Goal: Task Accomplishment & Management: Complete application form

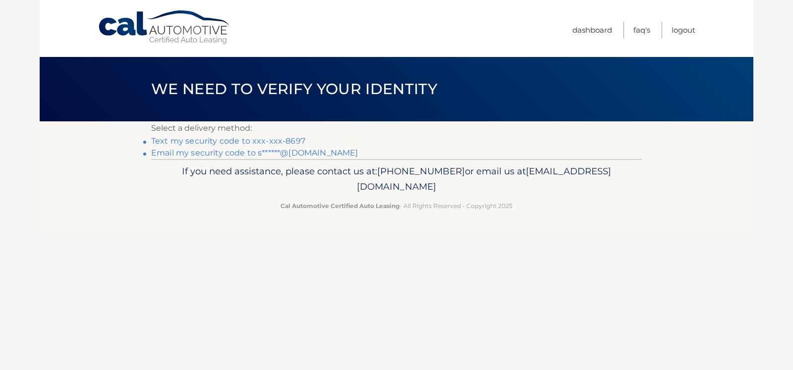
click at [225, 139] on link "Text my security code to xxx-xxx-8697" at bounding box center [228, 140] width 154 height 9
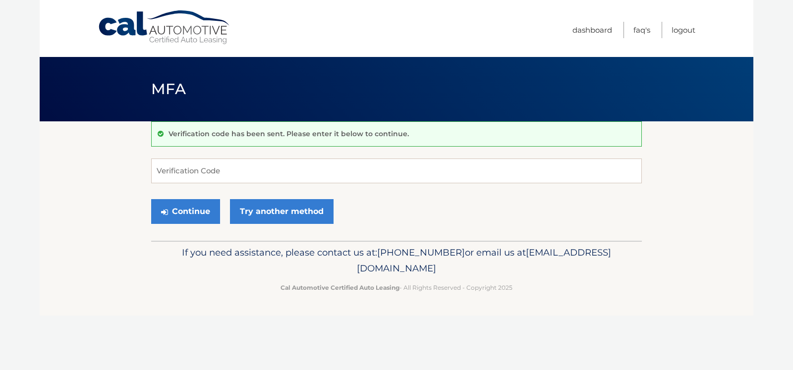
click at [349, 184] on form "Verification Code Continue Try another method" at bounding box center [396, 194] width 490 height 70
click at [320, 172] on input "Verification Code" at bounding box center [396, 171] width 490 height 25
type input "308755"
click at [198, 210] on button "Continue" at bounding box center [185, 211] width 69 height 25
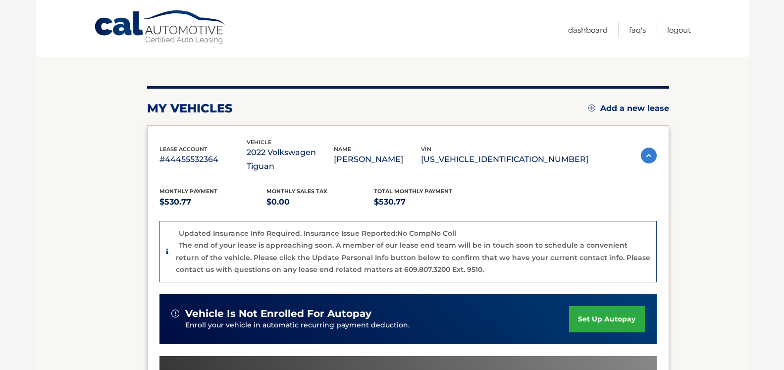
scroll to position [25, 0]
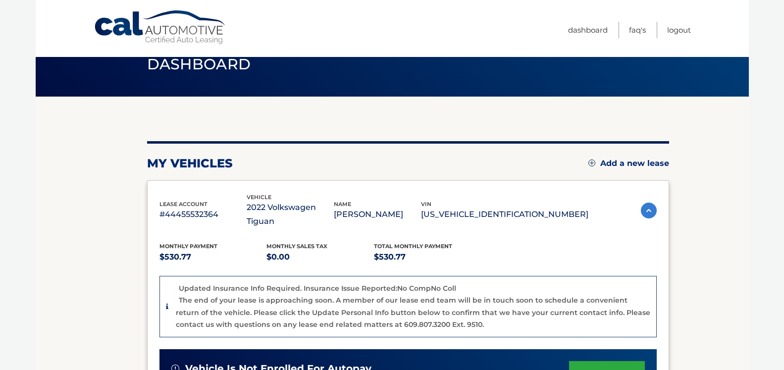
click at [588, 161] on img at bounding box center [591, 163] width 7 height 7
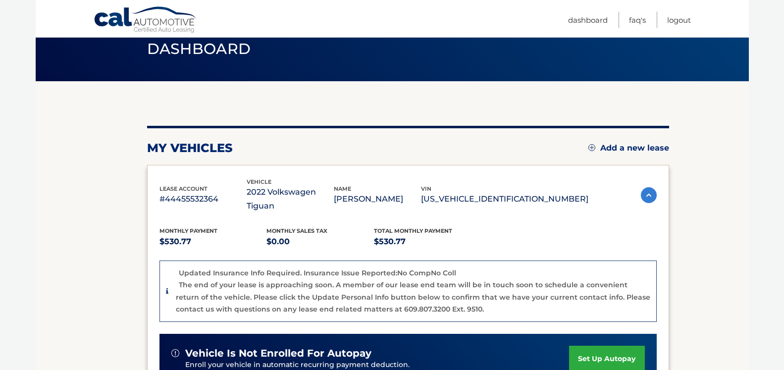
scroll to position [0, 0]
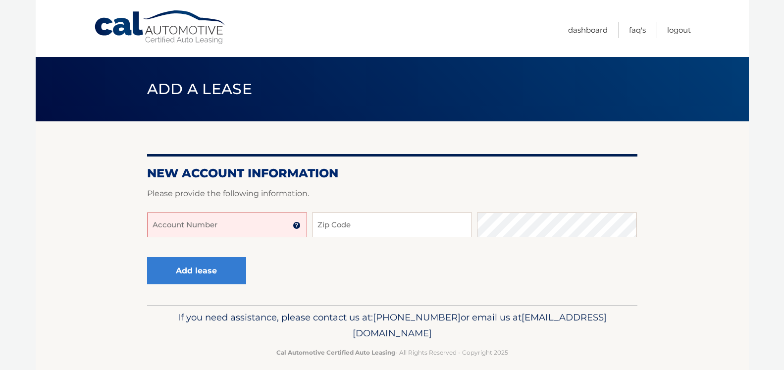
click at [248, 222] on input "Account Number" at bounding box center [227, 225] width 160 height 25
